Goal: Complete application form

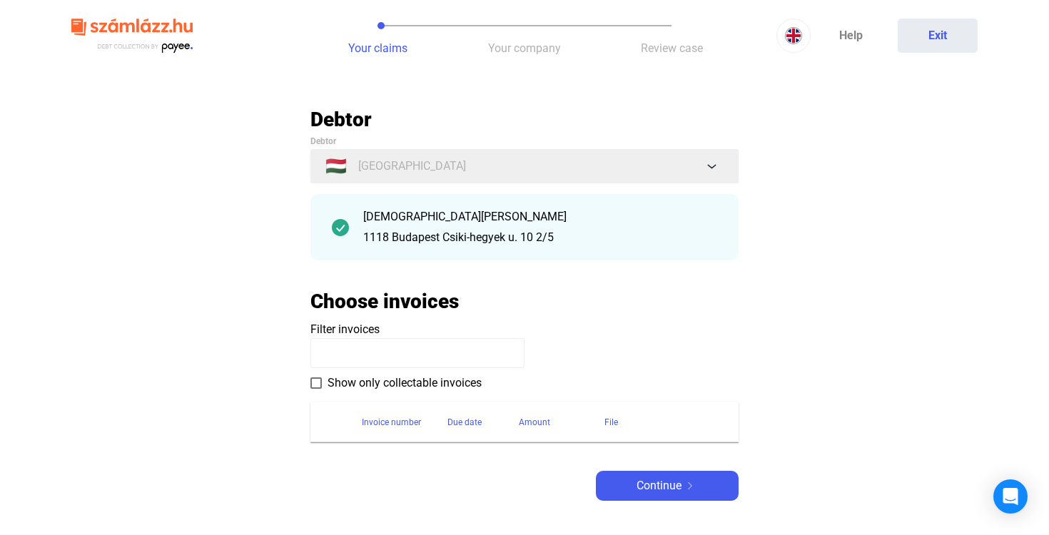
click at [355, 357] on input at bounding box center [417, 353] width 214 height 30
click at [375, 422] on div "Invoice number" at bounding box center [391, 422] width 59 height 17
click at [623, 478] on div "Continue" at bounding box center [667, 485] width 134 height 17
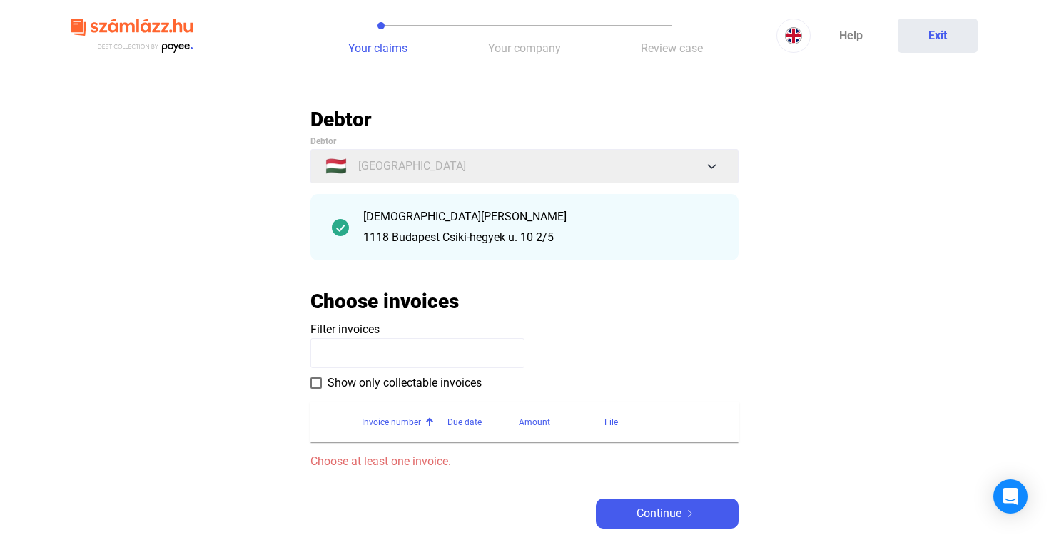
click at [415, 355] on input at bounding box center [417, 353] width 214 height 30
click at [466, 419] on div "Due date" at bounding box center [464, 422] width 34 height 17
click at [519, 419] on div "Amount" at bounding box center [534, 422] width 31 height 17
click at [629, 418] on div at bounding box center [626, 418] width 9 height 1
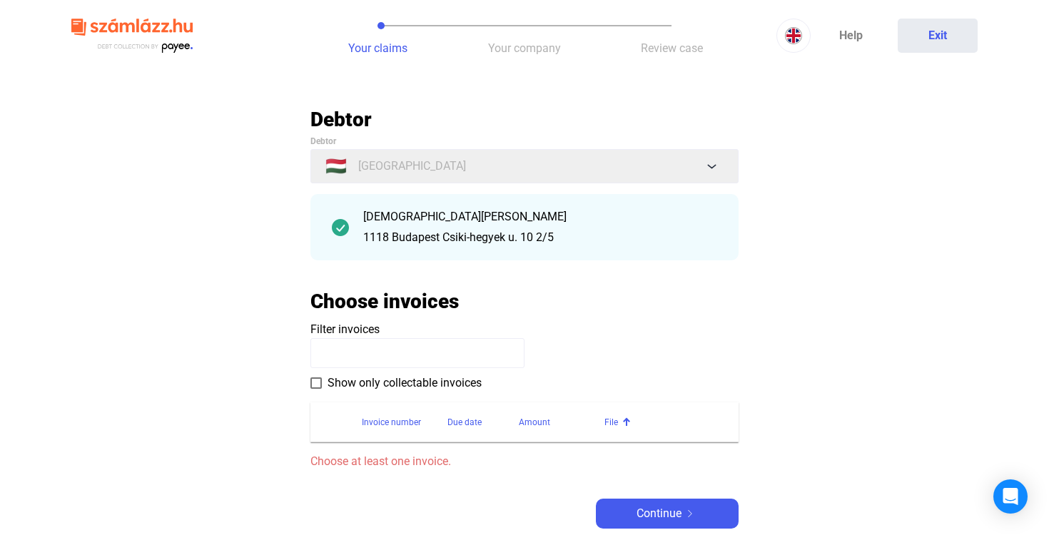
click at [317, 384] on span at bounding box center [315, 382] width 11 height 11
click at [387, 417] on div "Invoice number" at bounding box center [391, 422] width 59 height 17
click at [375, 348] on input at bounding box center [417, 353] width 214 height 30
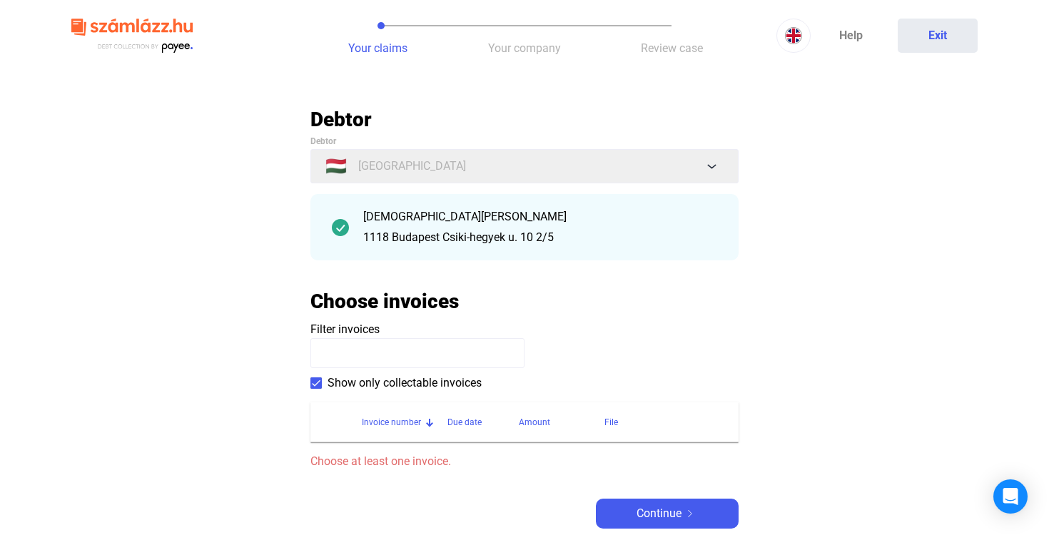
click at [375, 348] on input at bounding box center [417, 353] width 214 height 30
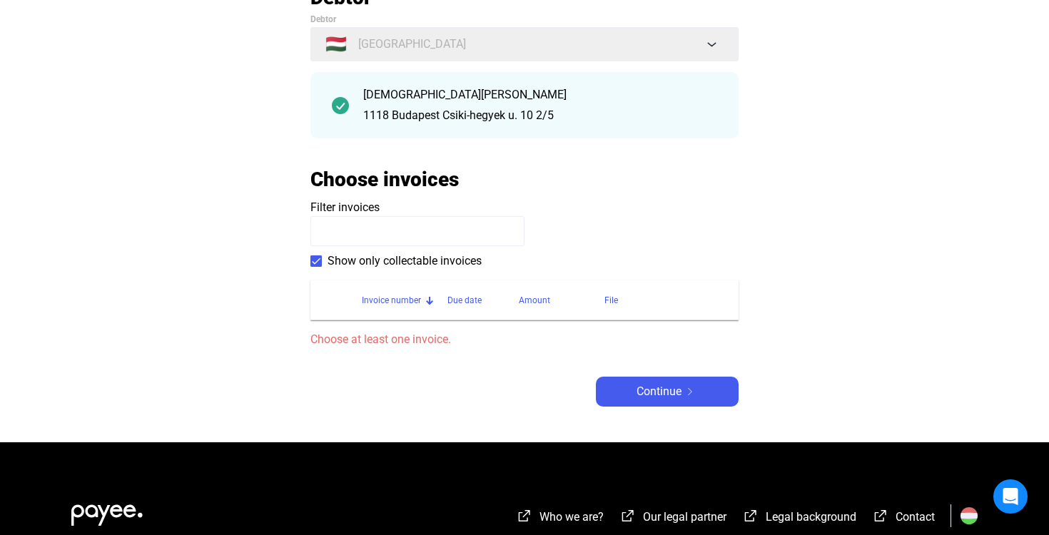
scroll to position [128, 0]
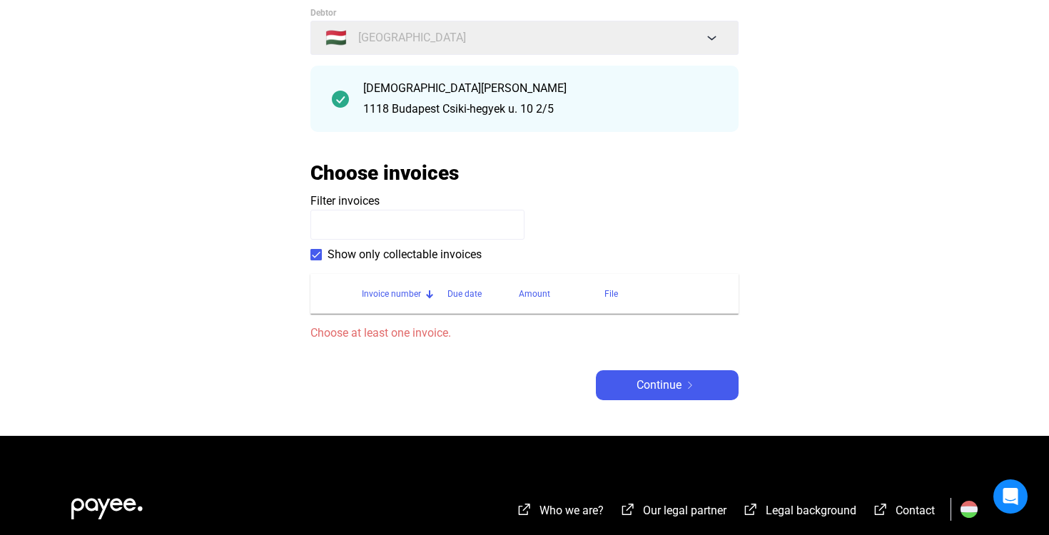
click at [423, 306] on th "Invoice number" at bounding box center [405, 294] width 86 height 40
click at [687, 388] on img at bounding box center [689, 385] width 17 height 7
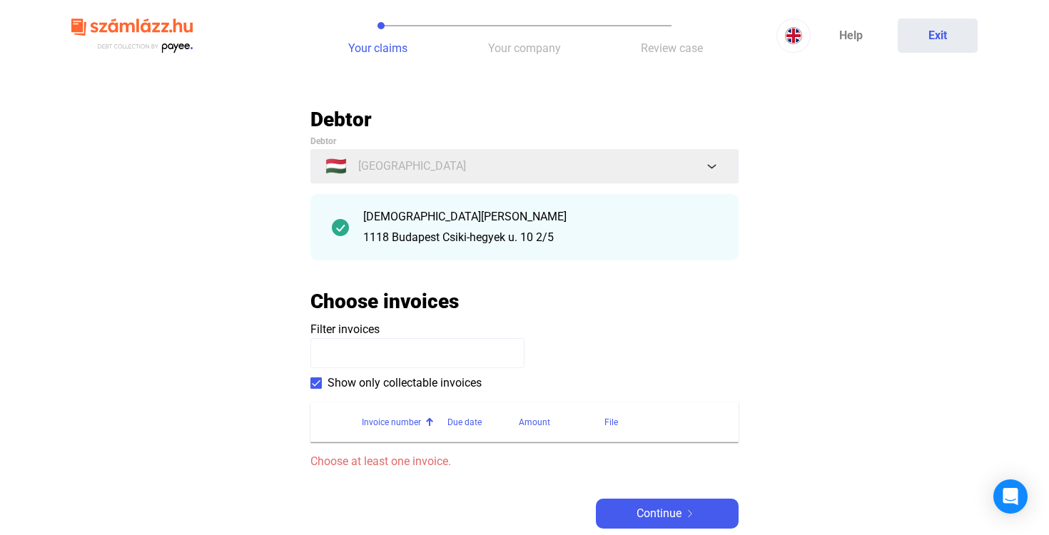
click at [317, 381] on span at bounding box center [315, 382] width 11 height 11
click at [499, 243] on div "1118 Budapest Csiki-hegyek u. 10 2/5" at bounding box center [540, 237] width 354 height 17
click at [587, 255] on div "[DEMOGRAPHIC_DATA][PERSON_NAME] 1118 Budapest Csiki-hegyek u. 10 2/5" at bounding box center [524, 227] width 428 height 66
click at [651, 519] on span "Continue" at bounding box center [658, 513] width 45 height 17
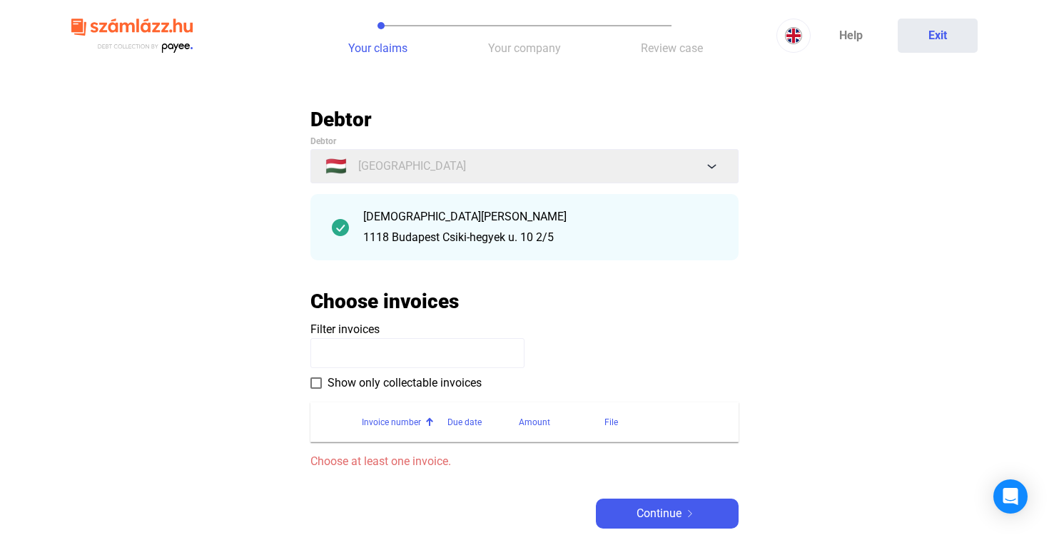
click at [371, 358] on input at bounding box center [417, 353] width 214 height 30
click at [350, 475] on div "Debtor Debtor 🇭🇺 [GEOGRAPHIC_DATA] [PERSON_NAME][GEOGRAPHIC_DATA] 1118 [GEOGRAP…" at bounding box center [524, 318] width 428 height 422
click at [313, 380] on span at bounding box center [315, 382] width 11 height 11
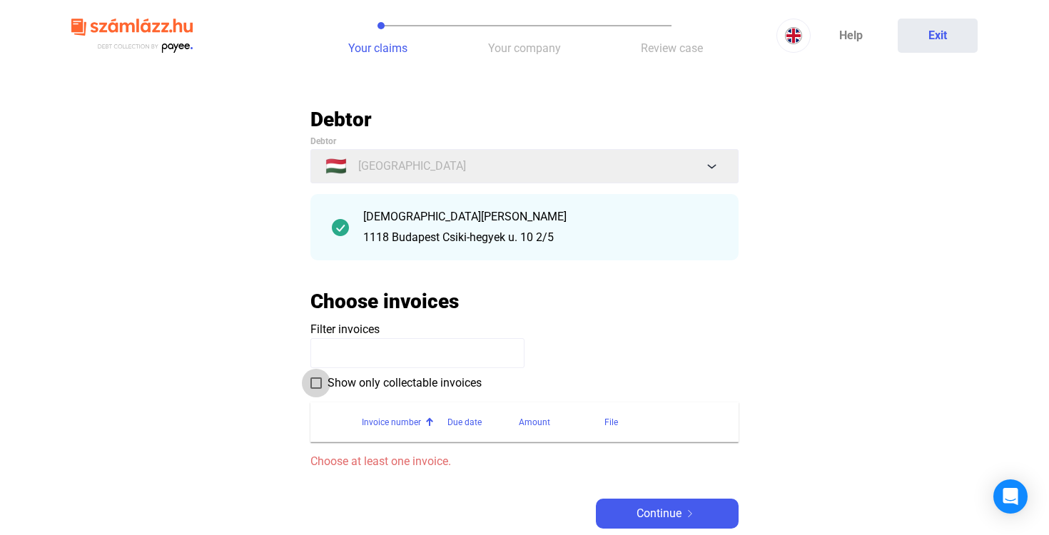
click at [313, 380] on span at bounding box center [315, 382] width 11 height 11
click at [543, 421] on div "Amount" at bounding box center [534, 422] width 31 height 17
